Goal: Transaction & Acquisition: Purchase product/service

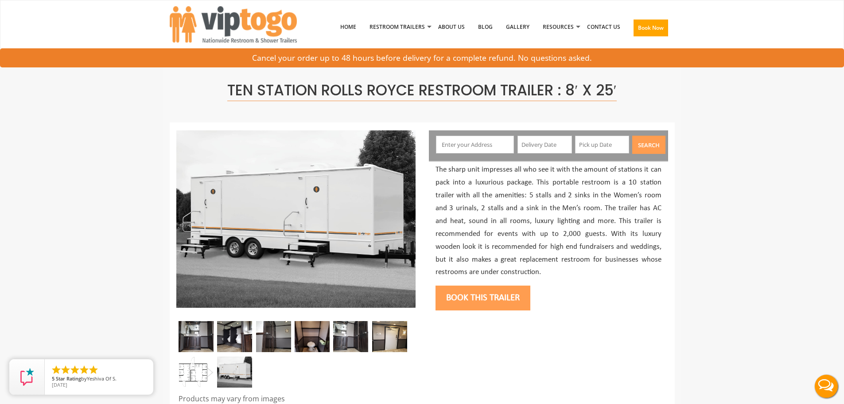
click at [457, 152] on input "text" at bounding box center [475, 145] width 78 height 18
type input "[STREET_ADDRESS]"
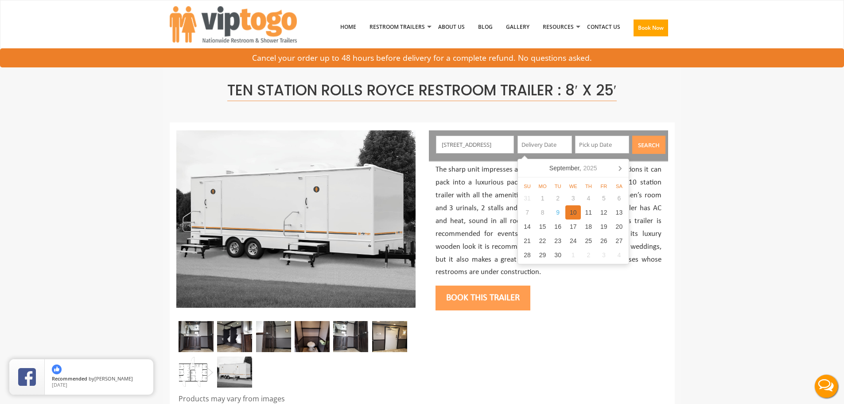
click at [569, 208] on div "10" at bounding box center [574, 212] width 16 height 14
type input "09/10/2025"
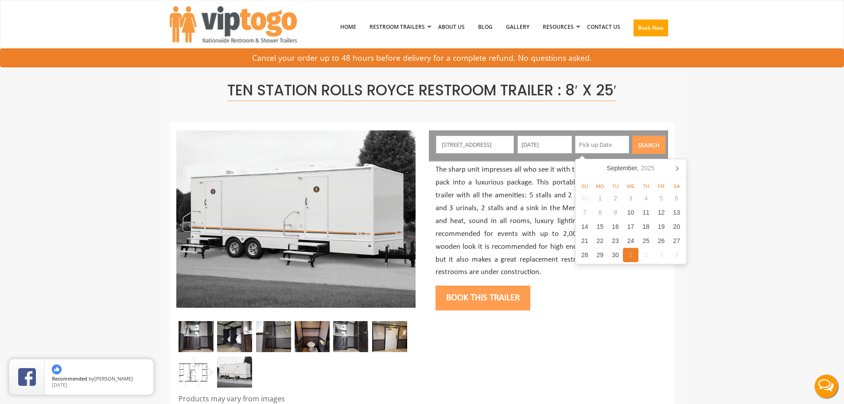
click at [626, 255] on div "1" at bounding box center [631, 255] width 16 height 14
type input "[DATE]"
click at [644, 146] on button "Search" at bounding box center [649, 145] width 33 height 18
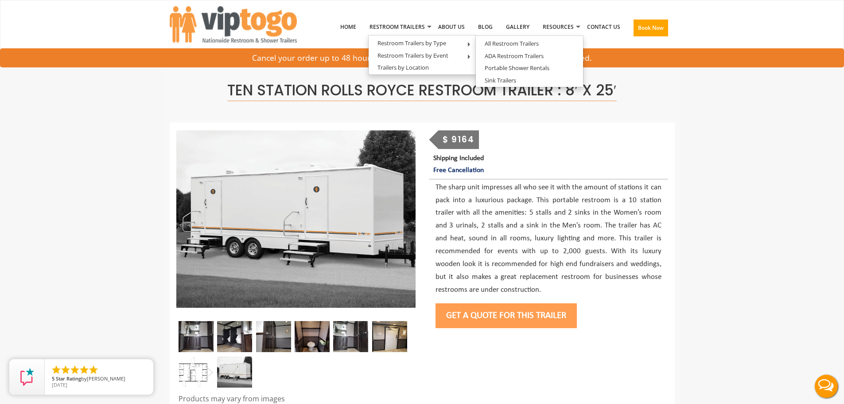
click at [475, 315] on button "Get a Quote for this Trailer" at bounding box center [506, 315] width 141 height 25
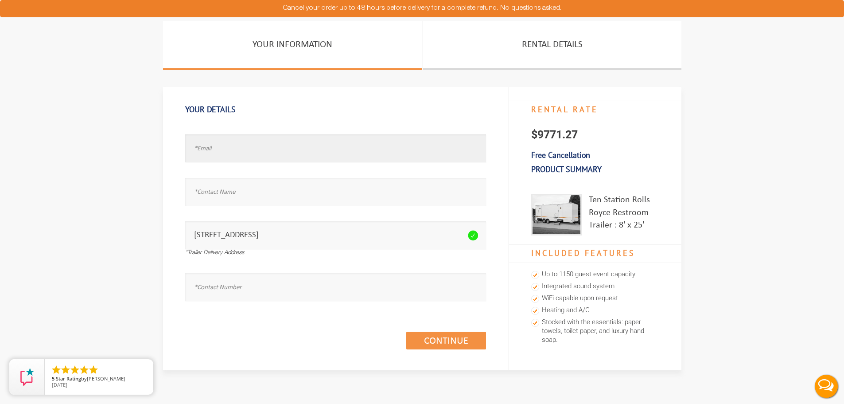
click at [228, 161] on input "text" at bounding box center [335, 148] width 301 height 28
type input "[EMAIL_ADDRESS][DOMAIN_NAME]"
click at [205, 188] on input "text" at bounding box center [335, 192] width 301 height 28
click at [205, 192] on input "text" at bounding box center [335, 192] width 301 height 28
type input "aef"
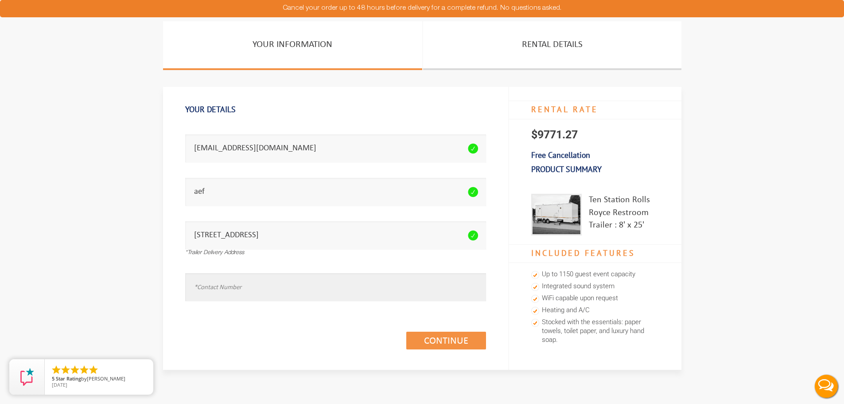
click at [220, 282] on input "text" at bounding box center [335, 287] width 301 height 28
type input "8488888888"
click at [434, 339] on link "Continue (1/3)" at bounding box center [446, 341] width 80 height 18
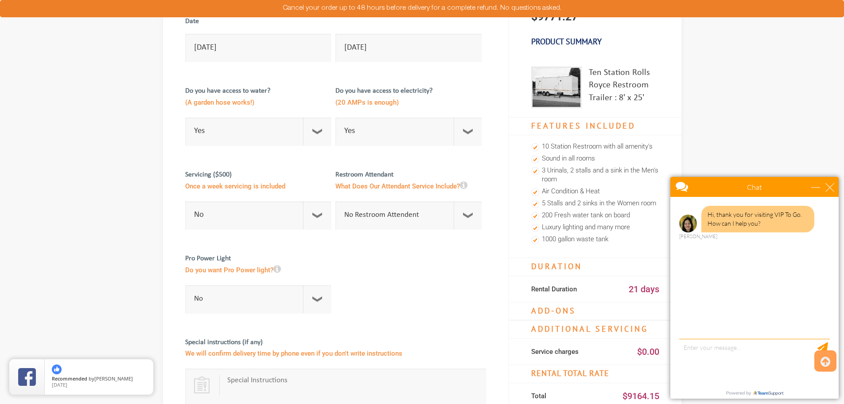
scroll to position [89, 0]
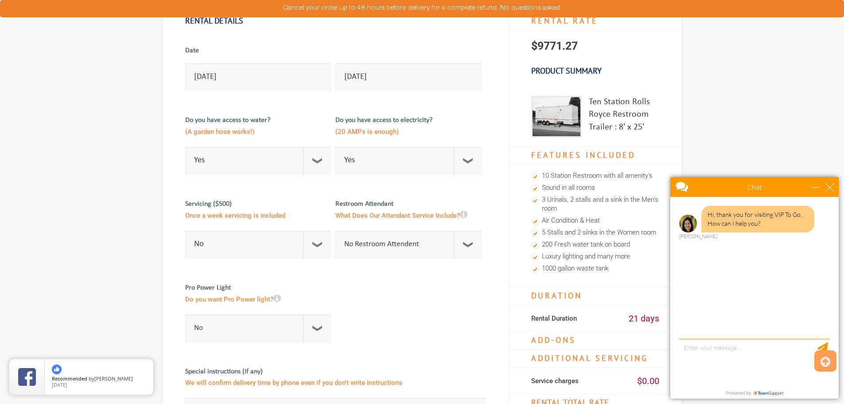
click at [569, 112] on img at bounding box center [556, 117] width 51 height 42
click at [613, 94] on div "Ten Station Rolls Royce Restroom Trailer : 8' x 25'" at bounding box center [595, 113] width 172 height 66
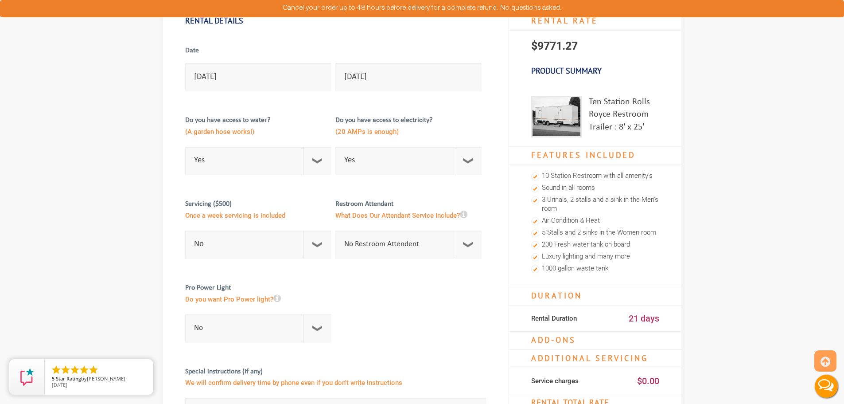
scroll to position [0, 0]
